Goal: Understand site structure: Understand site structure

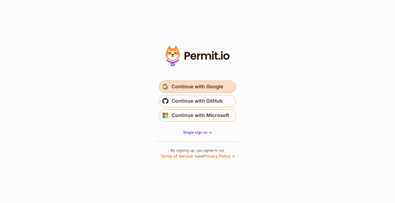
click at [217, 84] on span "Continue with Google" at bounding box center [197, 87] width 52 height 8
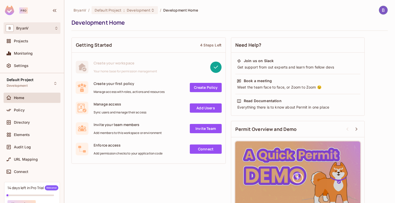
click at [54, 29] on icon at bounding box center [56, 28] width 4 height 4
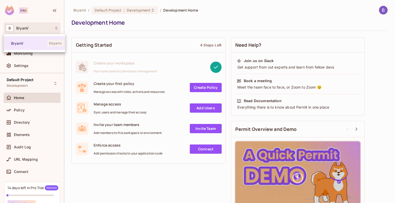
click at [218, 15] on div at bounding box center [197, 101] width 395 height 203
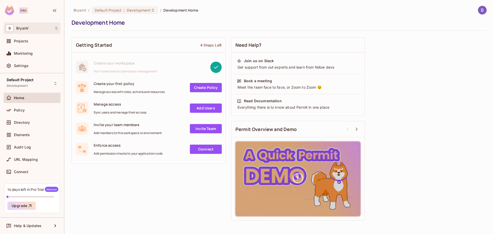
click at [54, 28] on div "B BryanV" at bounding box center [32, 27] width 53 height 7
click at [54, 29] on div at bounding box center [247, 117] width 494 height 234
click at [54, 40] on div "Projects" at bounding box center [36, 41] width 44 height 4
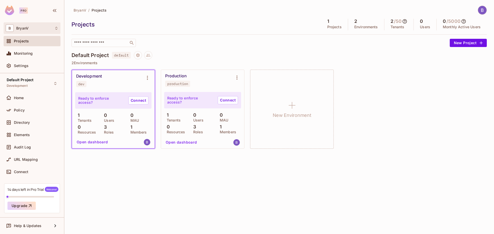
click at [55, 30] on icon at bounding box center [56, 28] width 4 height 4
click at [47, 42] on span "BryanV" at bounding box center [29, 43] width 36 height 5
click at [33, 65] on div "Settings" at bounding box center [36, 66] width 44 height 4
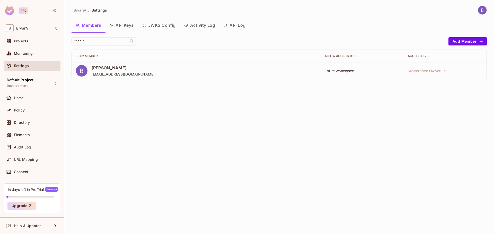
click at [117, 69] on span "Bryan Valentine" at bounding box center [123, 68] width 63 height 6
click at [334, 71] on div "Entire Workspace" at bounding box center [361, 70] width 75 height 5
click at [252, 92] on div "BryanV / Settings Members API Keys JWKS Config Activity Log API Log ​ Add Membe…" at bounding box center [278, 117] width 429 height 234
click at [247, 92] on div "BryanV / Settings Members API Keys JWKS Config Activity Log API Log ​ Add Membe…" at bounding box center [278, 117] width 429 height 234
click at [363, 102] on div "BryanV / Settings Members API Keys JWKS Config Activity Log API Log ​ Add Membe…" at bounding box center [278, 117] width 429 height 234
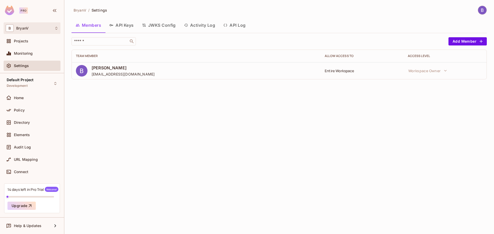
click at [18, 26] on span "BryanV" at bounding box center [22, 28] width 12 height 4
click at [162, 95] on div at bounding box center [247, 117] width 494 height 234
click at [395, 9] on img at bounding box center [482, 10] width 8 height 8
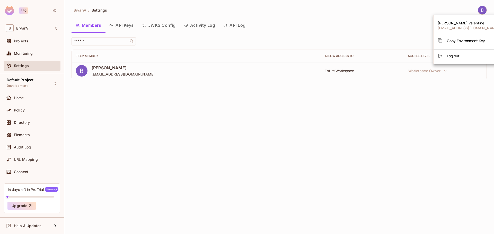
drag, startPoint x: 258, startPoint y: 129, endPoint x: 208, endPoint y: 129, distance: 49.9
click at [258, 129] on div at bounding box center [247, 117] width 494 height 234
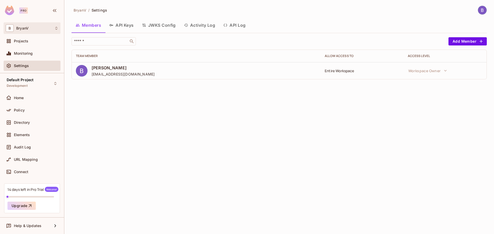
click at [29, 24] on div "B BryanV" at bounding box center [32, 28] width 57 height 12
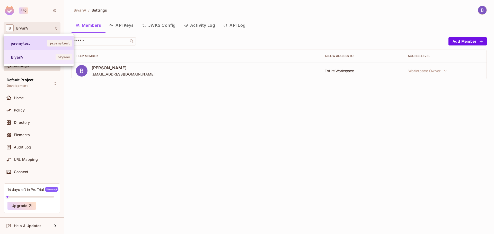
click at [26, 46] on li "jeremytest jeremytest" at bounding box center [39, 43] width 70 height 14
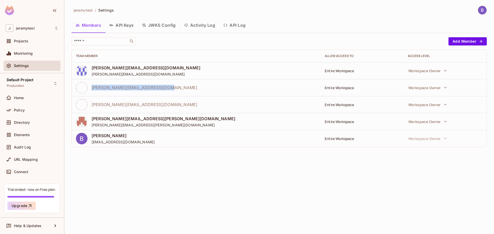
drag, startPoint x: 168, startPoint y: 91, endPoint x: 92, endPoint y: 91, distance: 75.6
click at [92, 91] on div "Bryan.Valentine2@compass-usa.com" at bounding box center [196, 88] width 240 height 12
click at [162, 161] on div "jeremytest / Settings Members API Keys JWKS Config Activity Log API Log ​ Add M…" at bounding box center [278, 117] width 429 height 234
click at [123, 26] on button "API Keys" at bounding box center [121, 25] width 33 height 13
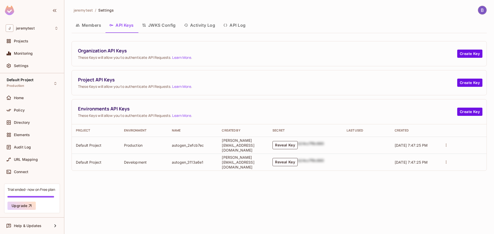
click at [156, 25] on button "JWKS Config" at bounding box center [159, 25] width 42 height 13
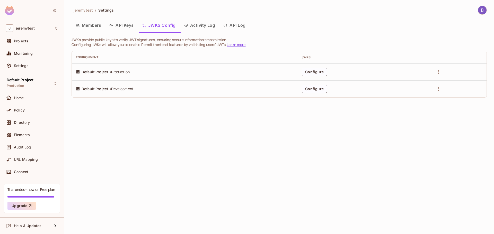
click at [195, 28] on button "Activity Log" at bounding box center [200, 25] width 40 height 13
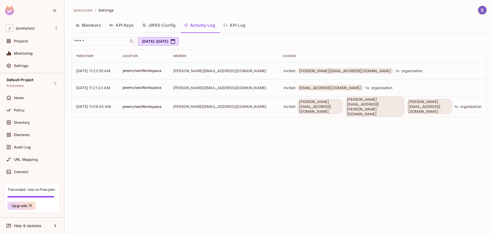
click at [236, 24] on button "API Log" at bounding box center [234, 25] width 30 height 13
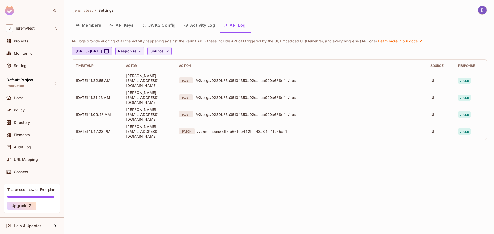
click at [95, 26] on button "Members" at bounding box center [88, 25] width 34 height 13
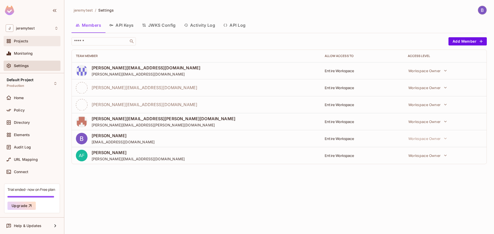
click at [23, 43] on span "Projects" at bounding box center [21, 41] width 14 height 4
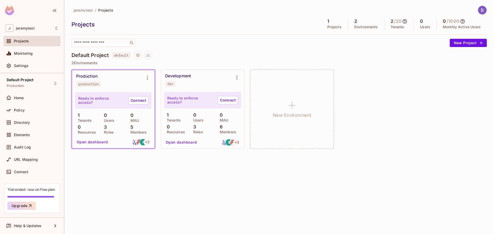
click at [124, 166] on div "jeremytest / Projects Projects 1 Projects 2 Environments 2 / 20 Tenants 0 Users…" at bounding box center [278, 117] width 429 height 234
click at [107, 12] on span "Projects" at bounding box center [105, 10] width 15 height 5
click at [43, 40] on div "Projects" at bounding box center [36, 41] width 44 height 4
click at [90, 10] on span "jeremytest" at bounding box center [83, 10] width 19 height 5
click at [32, 101] on div "Home" at bounding box center [32, 98] width 57 height 10
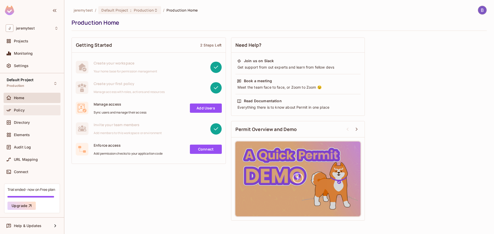
click at [20, 112] on span "Policy" at bounding box center [19, 110] width 11 height 4
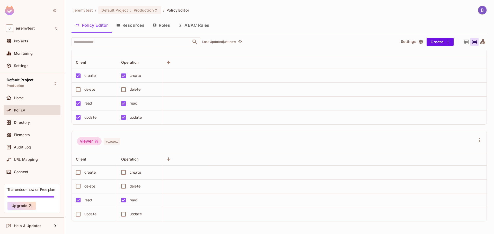
scroll to position [0, 0]
click at [28, 136] on span "Elements" at bounding box center [22, 135] width 16 height 4
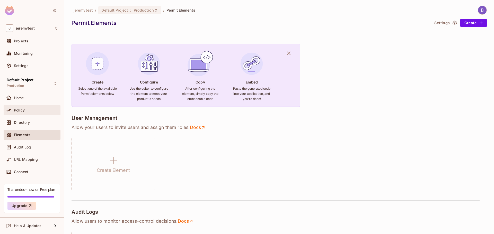
click at [34, 109] on div "Policy" at bounding box center [36, 110] width 44 height 4
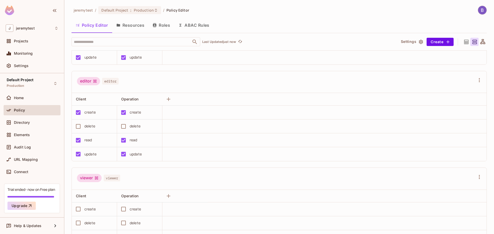
scroll to position [113, 0]
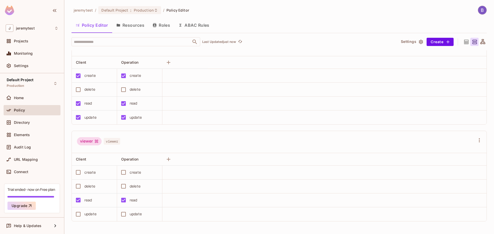
click at [166, 25] on button "Roles" at bounding box center [161, 25] width 26 height 13
